Goal: Task Accomplishment & Management: Use online tool/utility

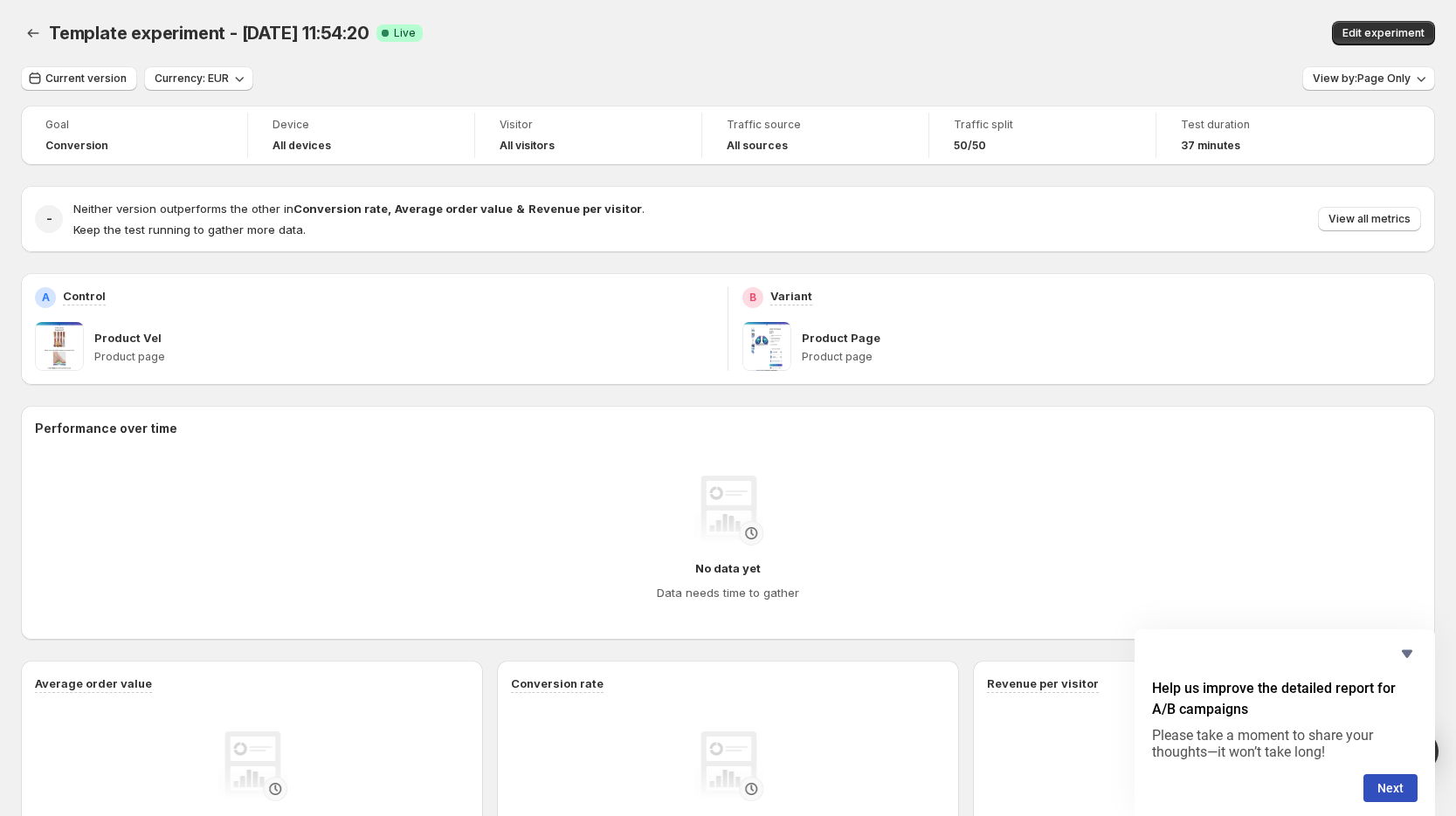
scroll to position [429, 0]
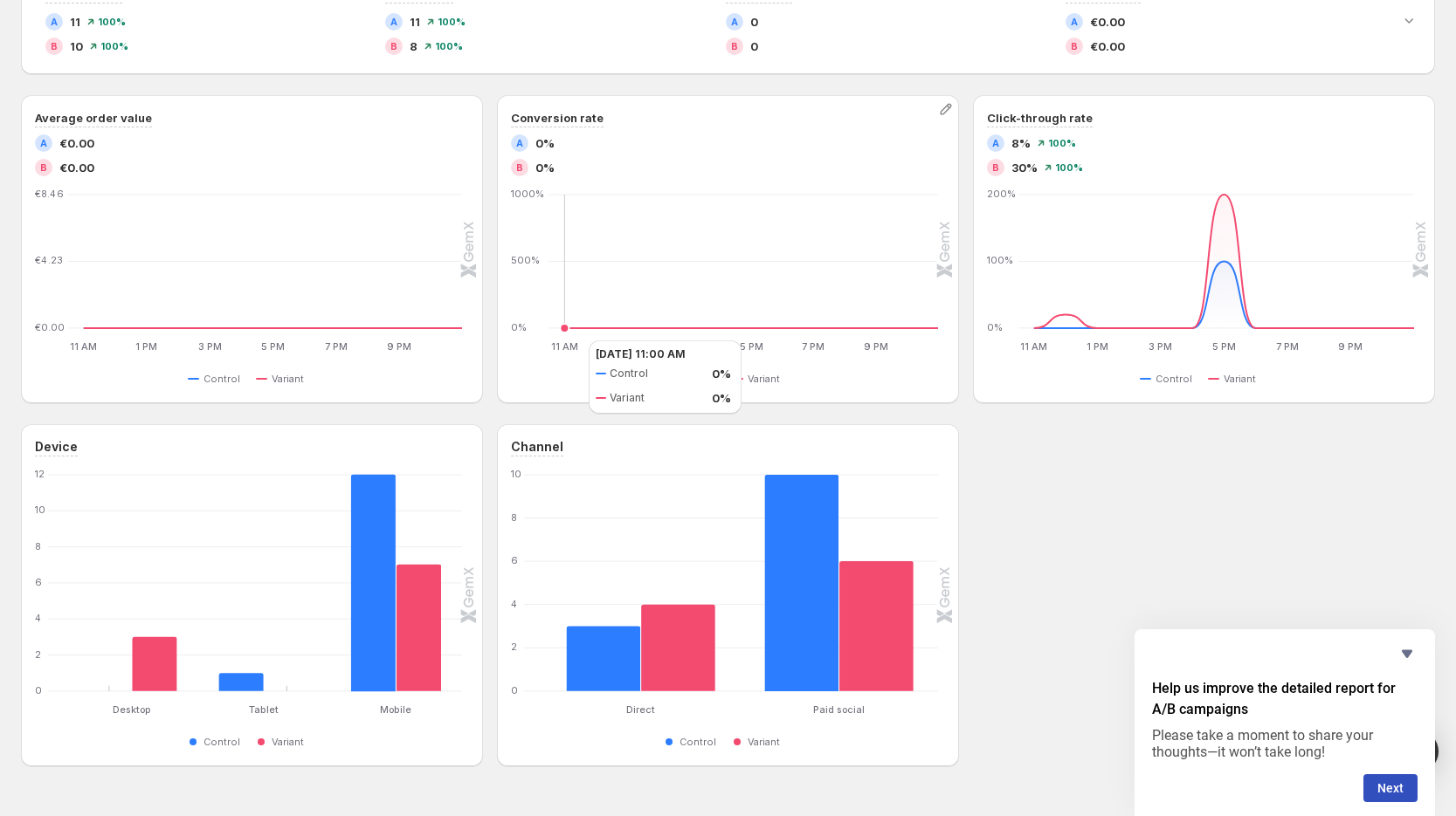
scroll to position [516, 0]
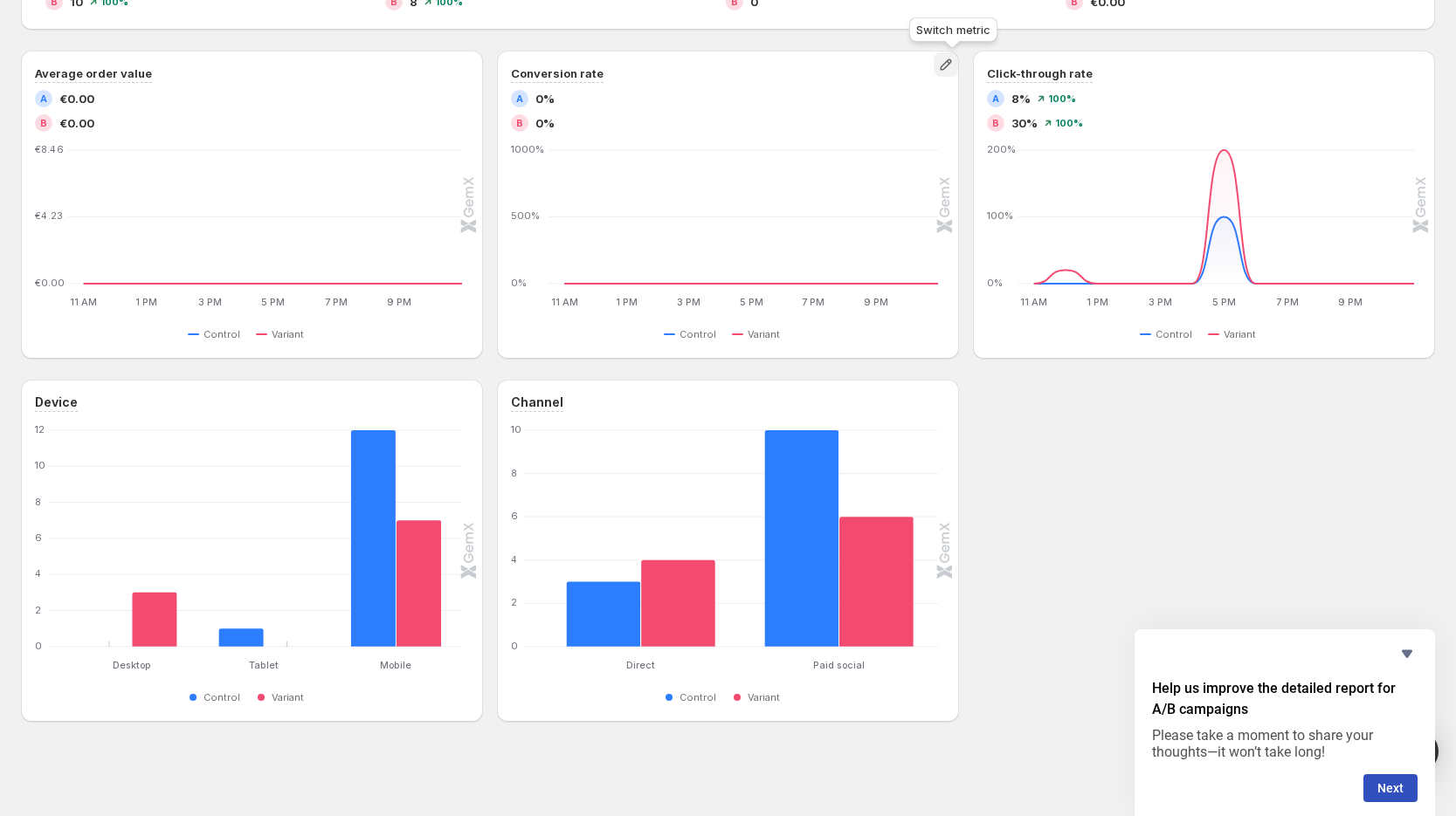
click at [951, 64] on icon "button" at bounding box center [945, 65] width 11 height 11
click at [1016, 406] on div "Device Desktop Desktop Tablet Tablet Mobile Mobile 0 2 4 6 8 10 12 Control Vari…" at bounding box center [728, 550] width 1414 height 342
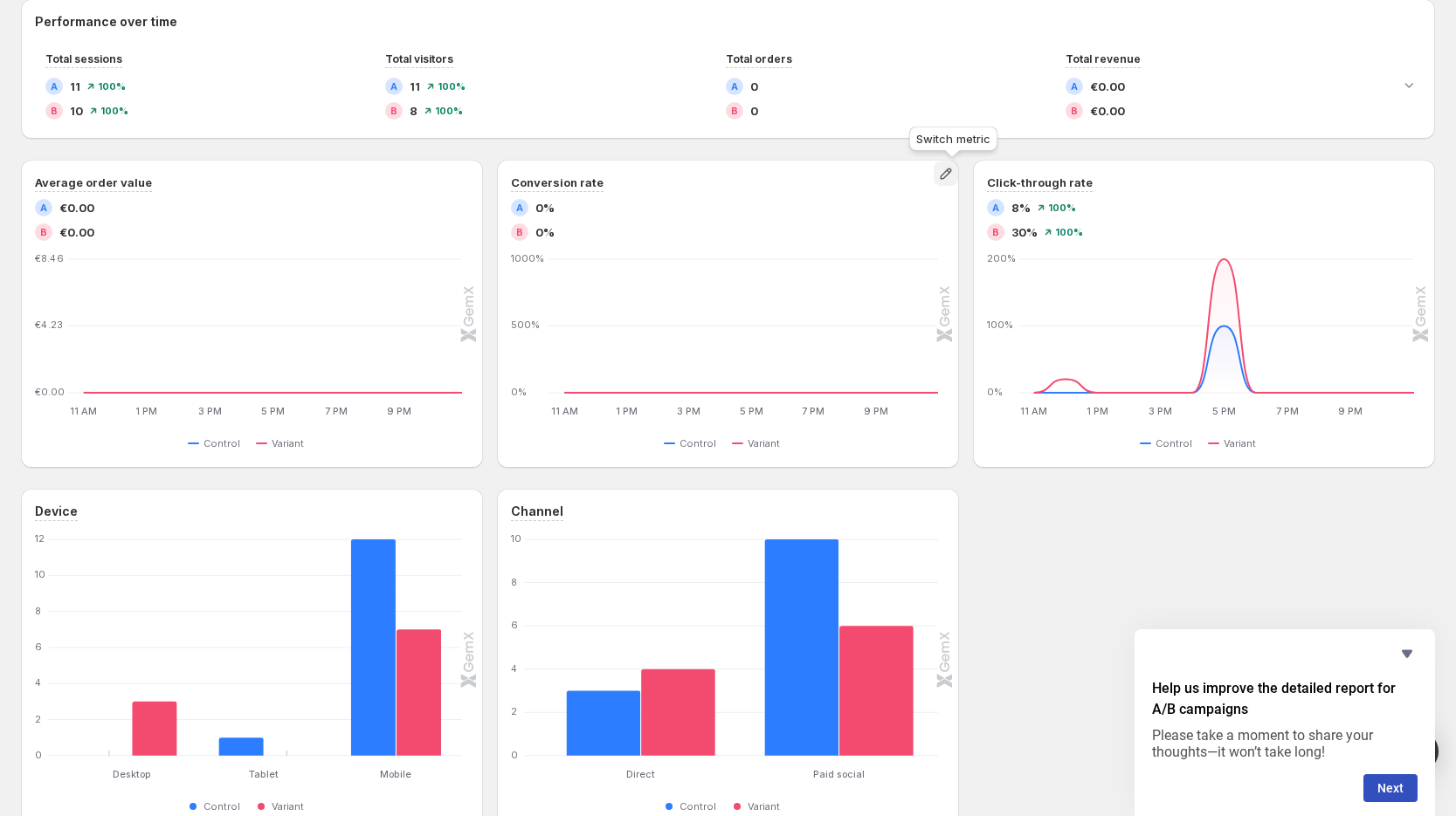
click at [950, 182] on button "button" at bounding box center [946, 174] width 24 height 24
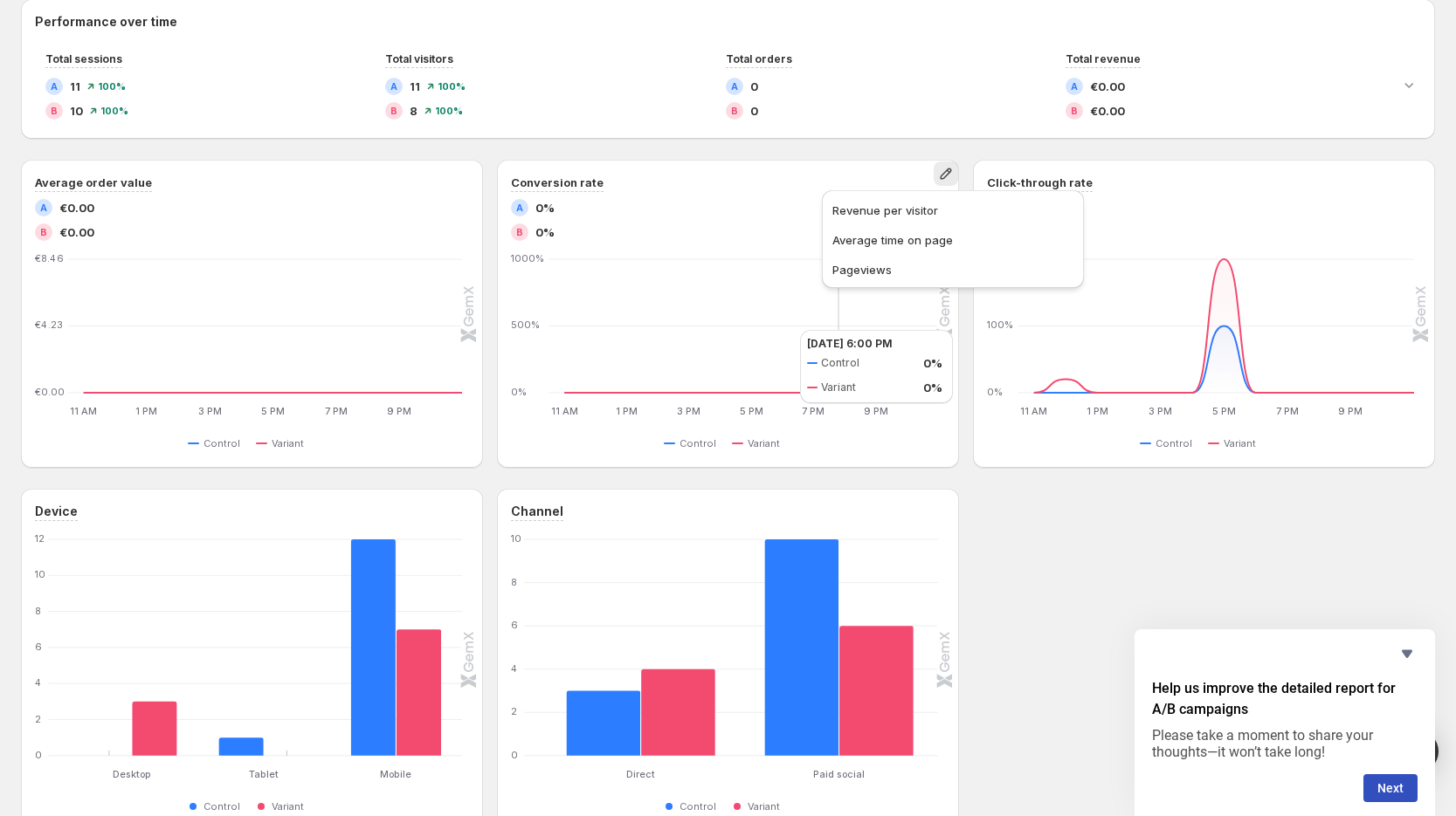
click at [761, 345] on icon "11 AM 11 AM 1 PM 1 PM 3 PM 3 PM 5 PM 5 PM 7 PM 7 PM 9 PM 9 PM 0% 500% 1000% 11 …" at bounding box center [725, 337] width 425 height 164
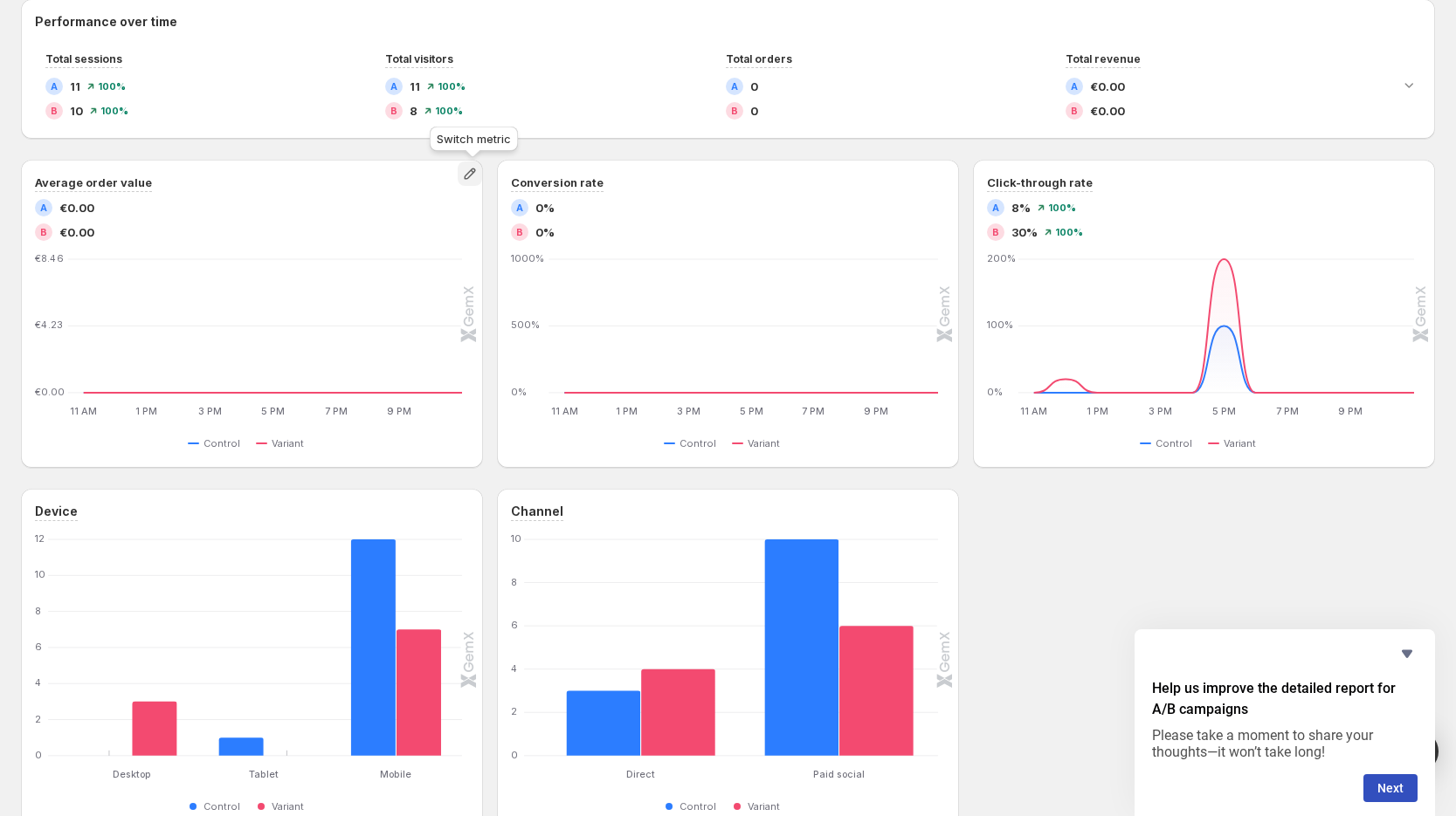
click at [466, 172] on icon "button" at bounding box center [470, 174] width 18 height 17
click at [506, 239] on span "Average time on page" at bounding box center [473, 241] width 242 height 17
click at [954, 179] on icon "button" at bounding box center [946, 174] width 18 height 17
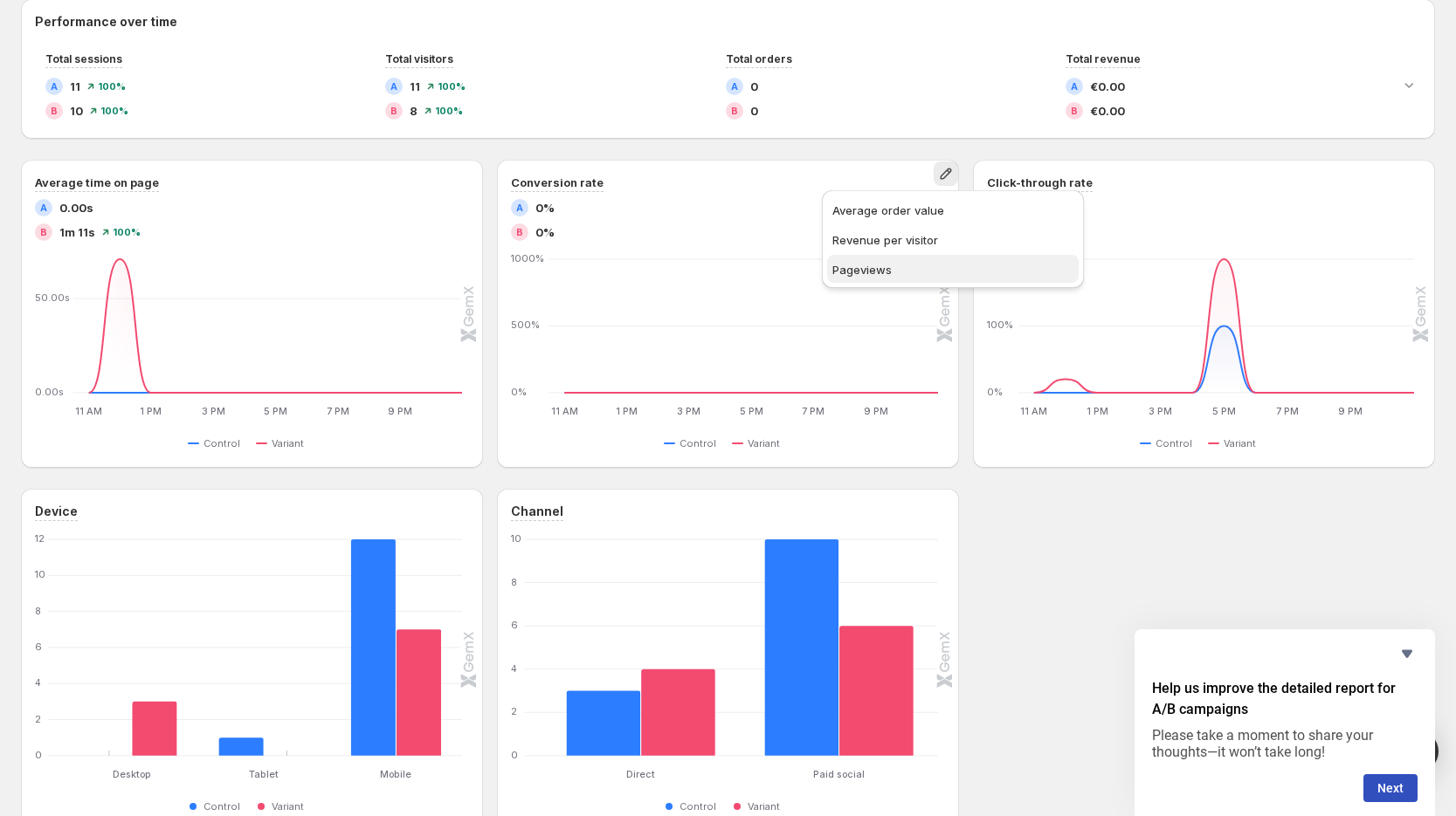
click at [908, 274] on span "Pageviews" at bounding box center [953, 269] width 242 height 17
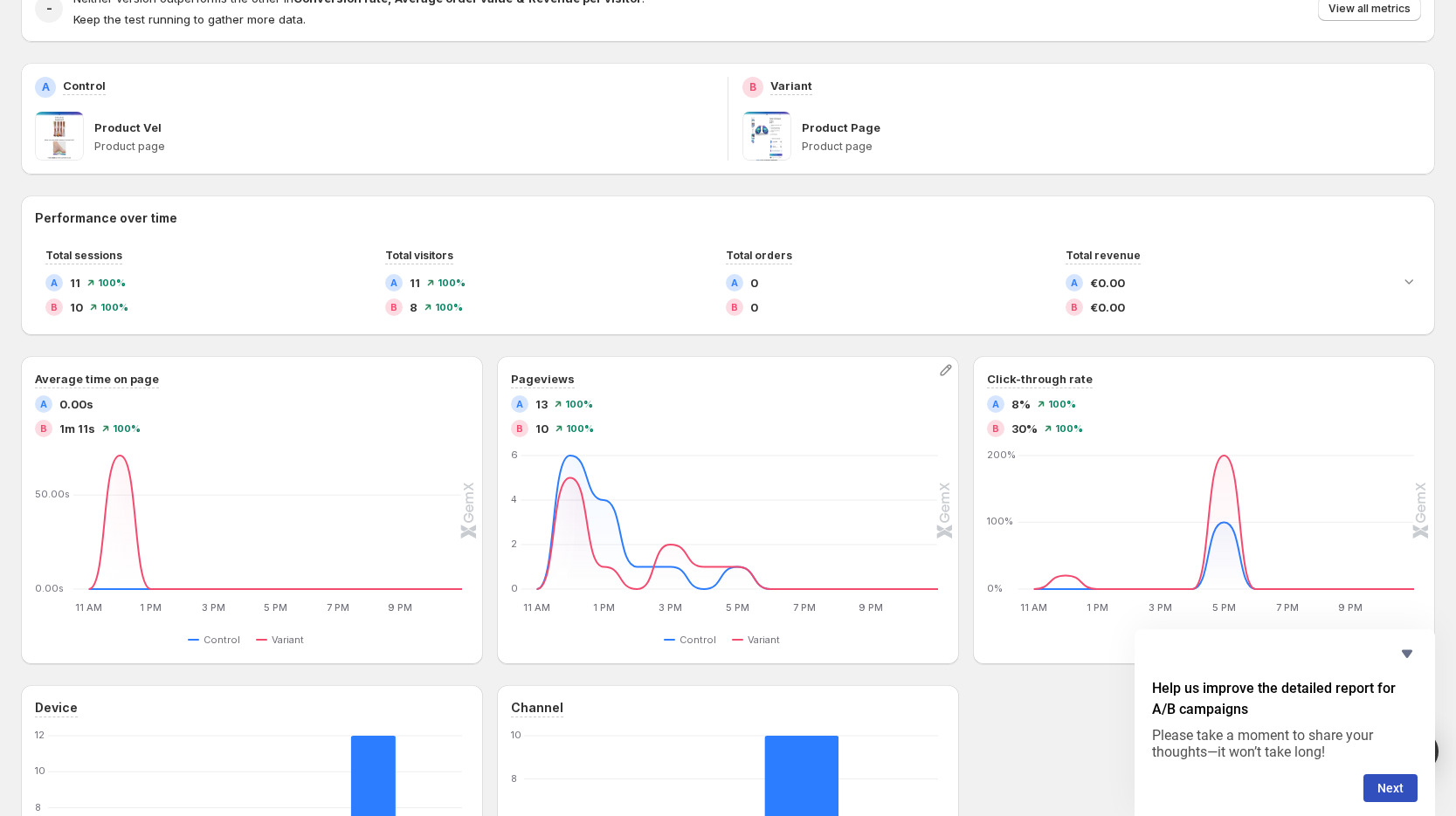
scroll to position [297, 0]
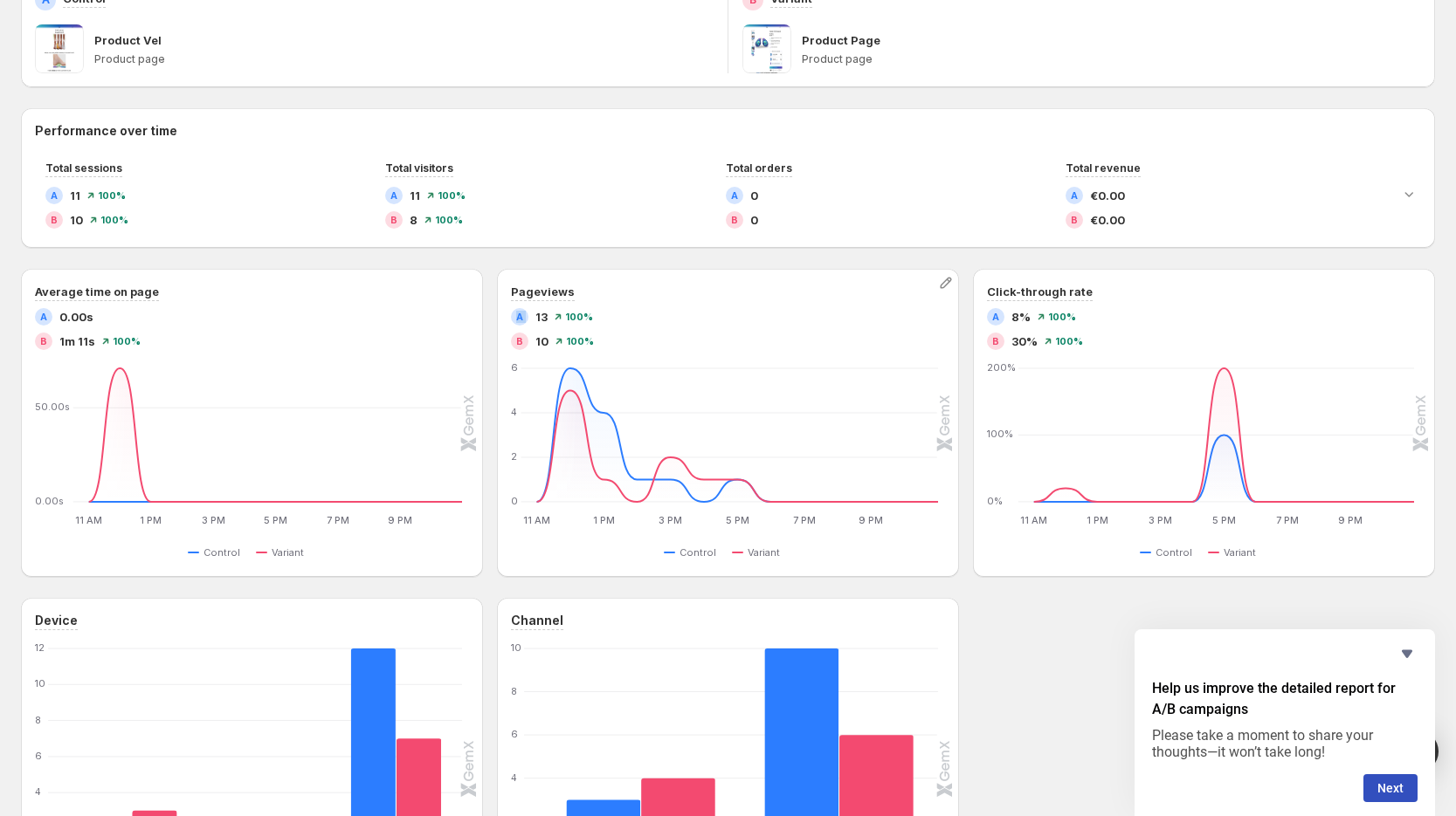
drag, startPoint x: 522, startPoint y: 317, endPoint x: 540, endPoint y: 313, distance: 18.4
click at [540, 313] on div "A 13" at bounding box center [529, 317] width 37 height 17
click at [552, 316] on div "A 13 100 %" at bounding box center [728, 317] width 434 height 17
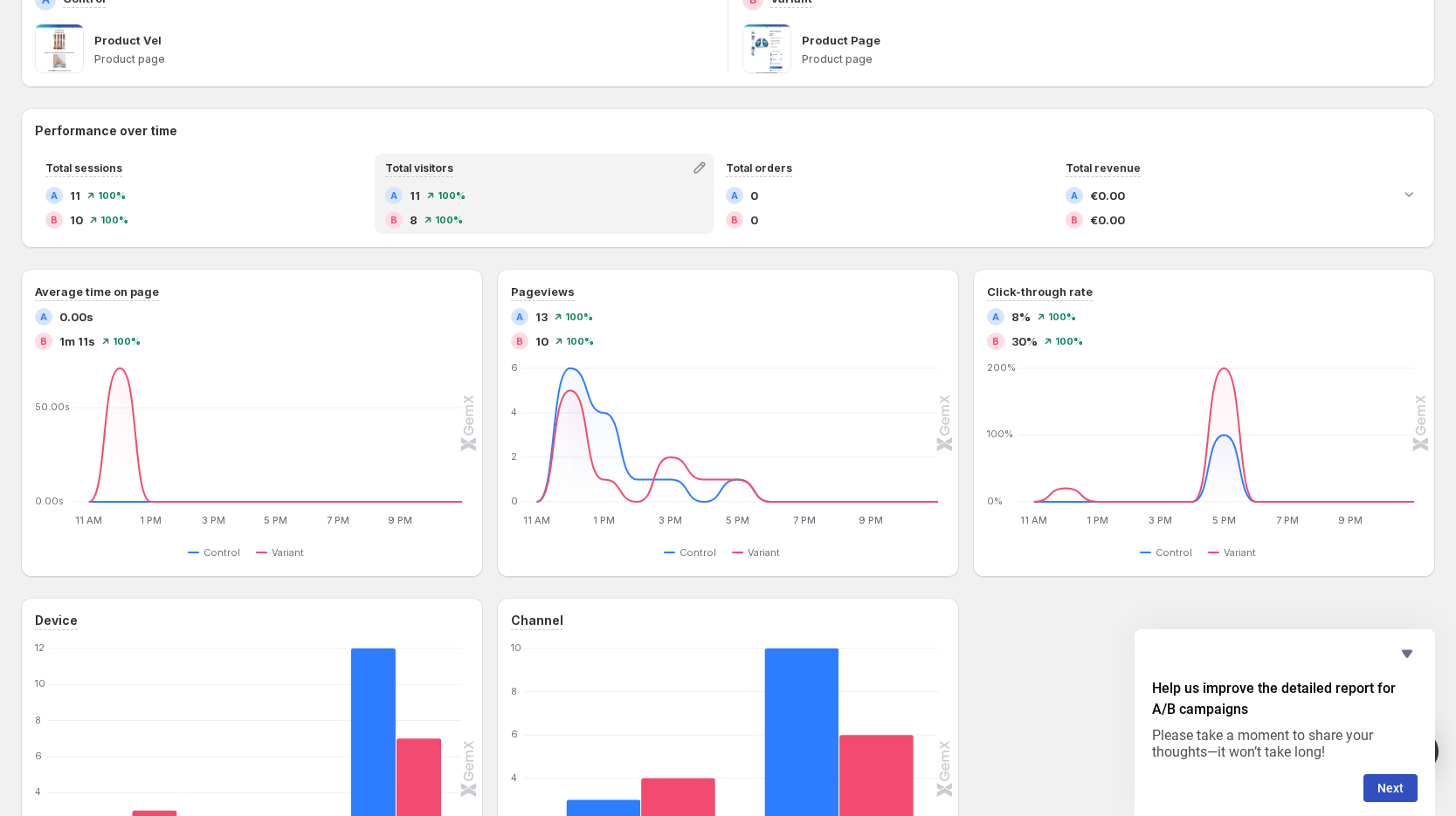
scroll to position [0, 0]
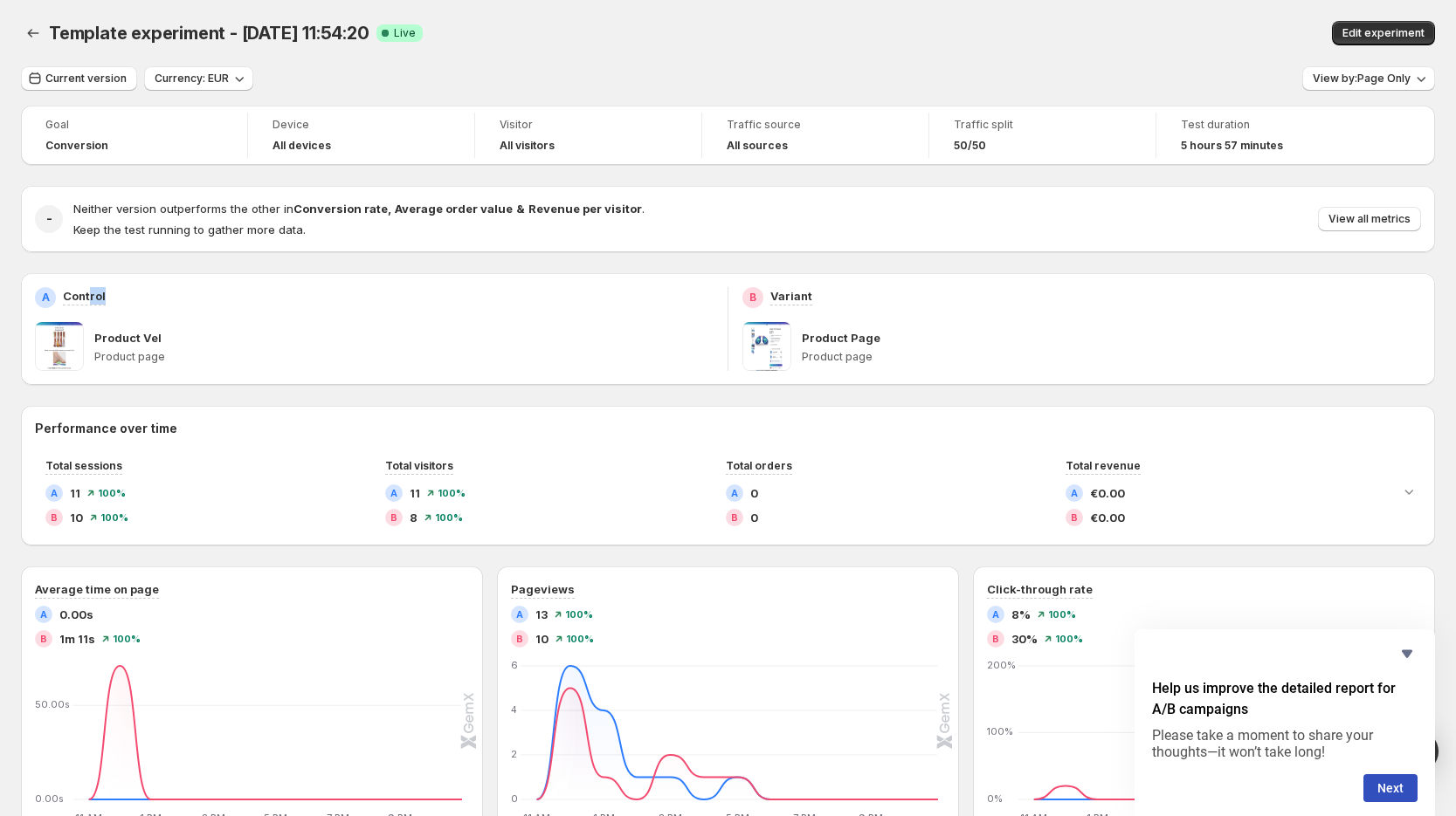
drag, startPoint x: 90, startPoint y: 296, endPoint x: 127, endPoint y: 293, distance: 37.1
click at [127, 293] on div "A Control" at bounding box center [374, 297] width 679 height 21
click at [122, 296] on div "A Control" at bounding box center [374, 297] width 679 height 21
click at [864, 311] on div "B Variant Product Page Product page" at bounding box center [1082, 329] width 679 height 84
drag, startPoint x: 620, startPoint y: 296, endPoint x: 584, endPoint y: 289, distance: 36.7
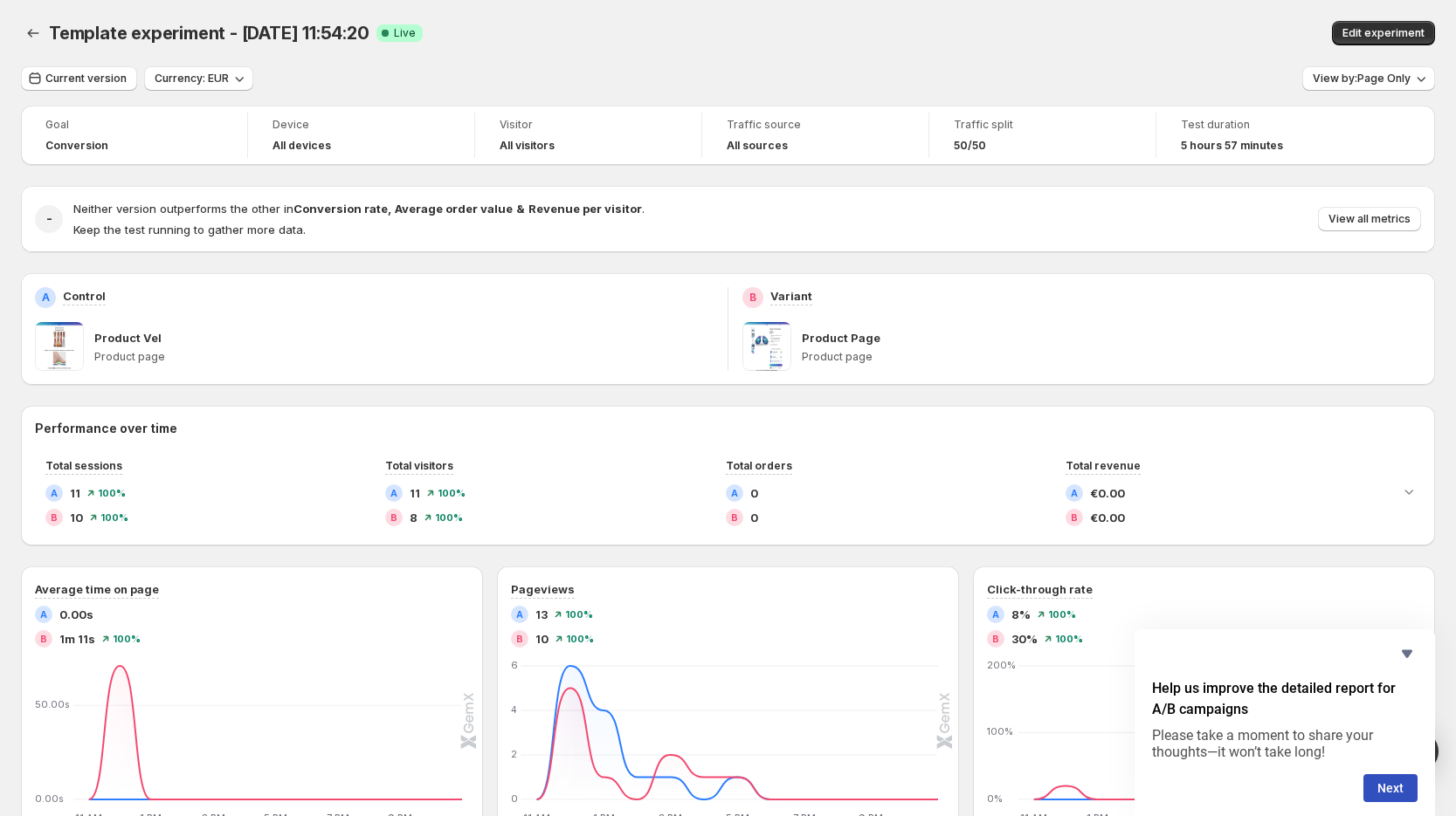
click at [619, 295] on div "A Control" at bounding box center [374, 297] width 679 height 21
click at [1398, 24] on button "Edit experiment" at bounding box center [1383, 33] width 103 height 24
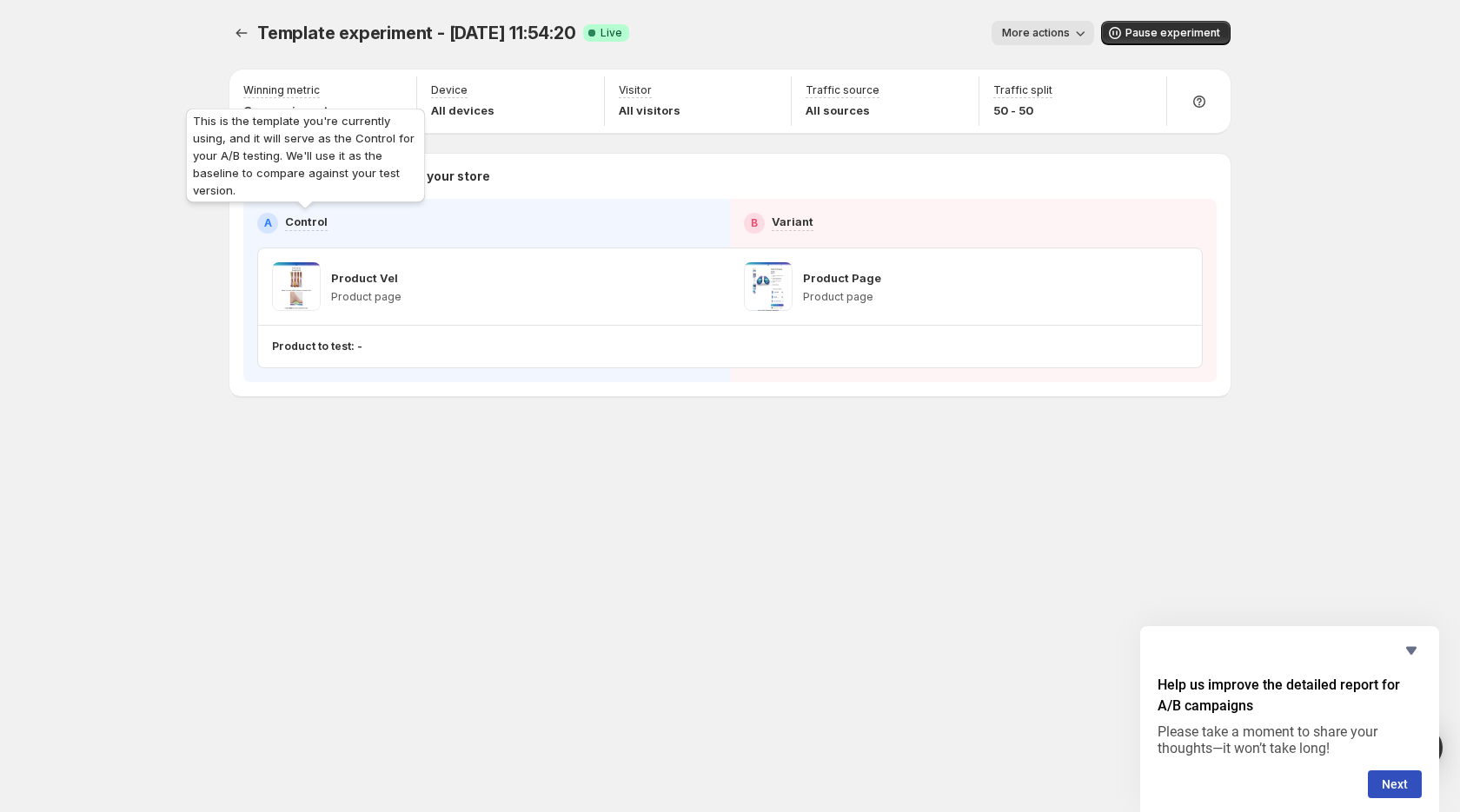
click at [308, 224] on p "Control" at bounding box center [306, 222] width 43 height 17
click at [472, 220] on div "A Control" at bounding box center [486, 224] width 459 height 21
click at [240, 36] on icon "Experiments" at bounding box center [242, 33] width 11 height 9
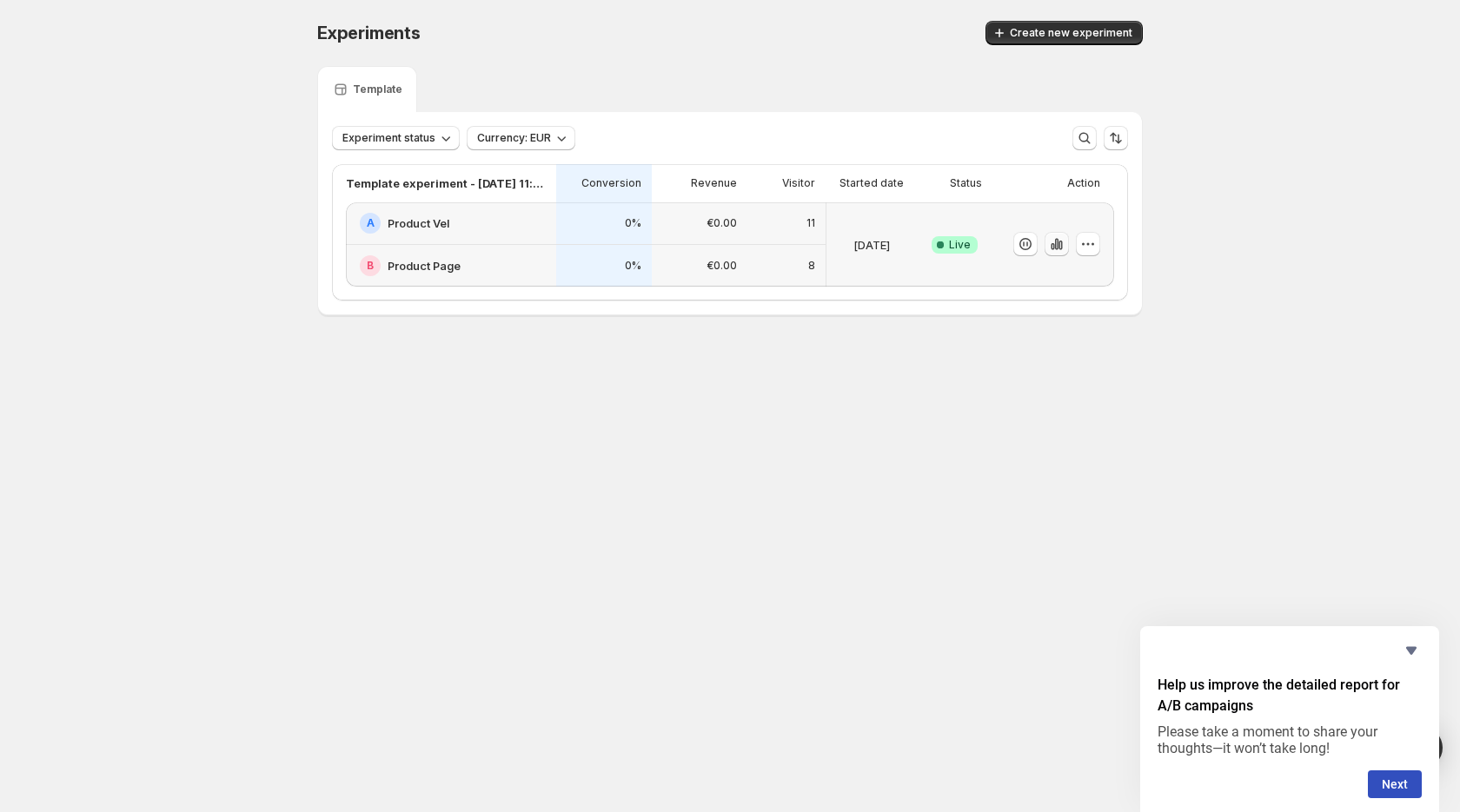
click at [1054, 244] on icon "button" at bounding box center [1057, 245] width 17 height 17
